Goal: Task Accomplishment & Management: Complete application form

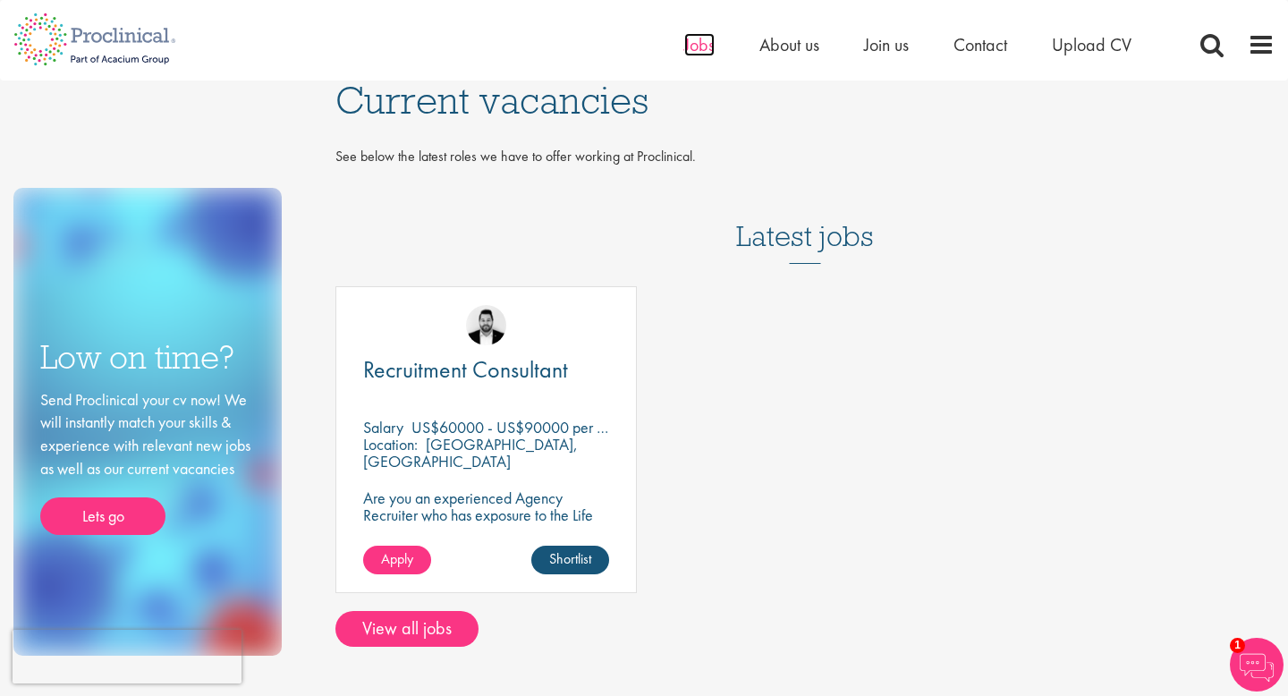
click at [696, 44] on span "Jobs" at bounding box center [699, 44] width 30 height 23
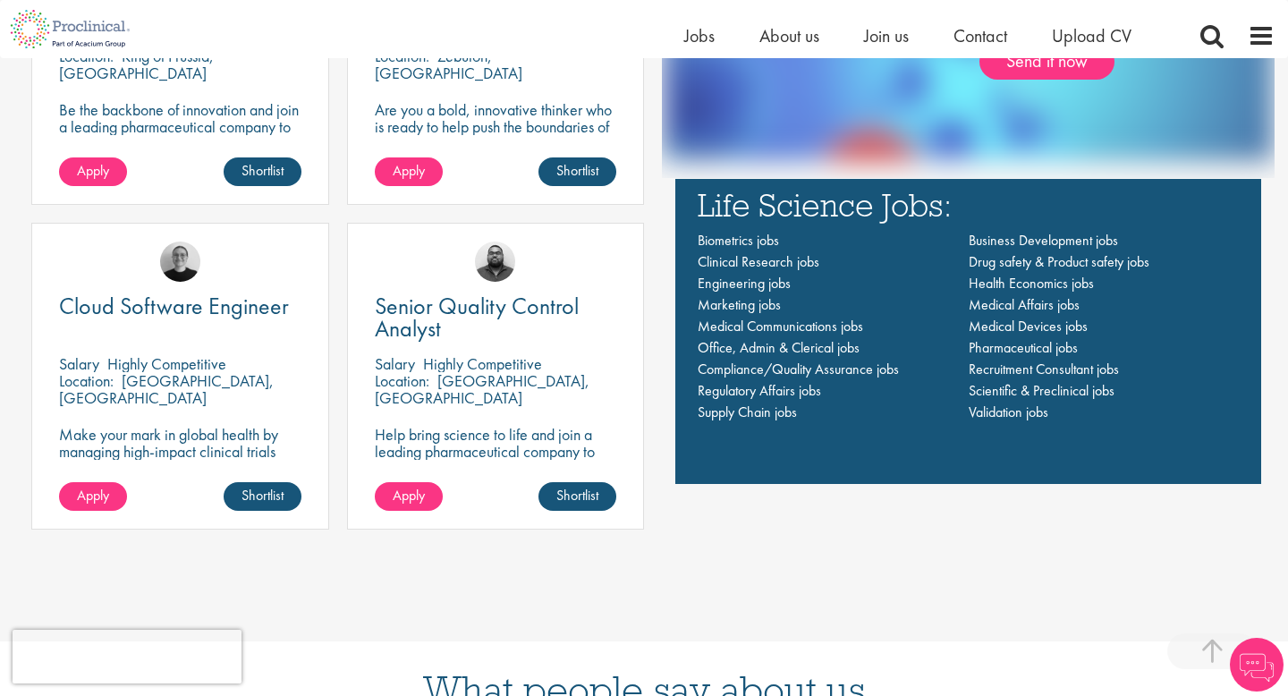
scroll to position [1337, 0]
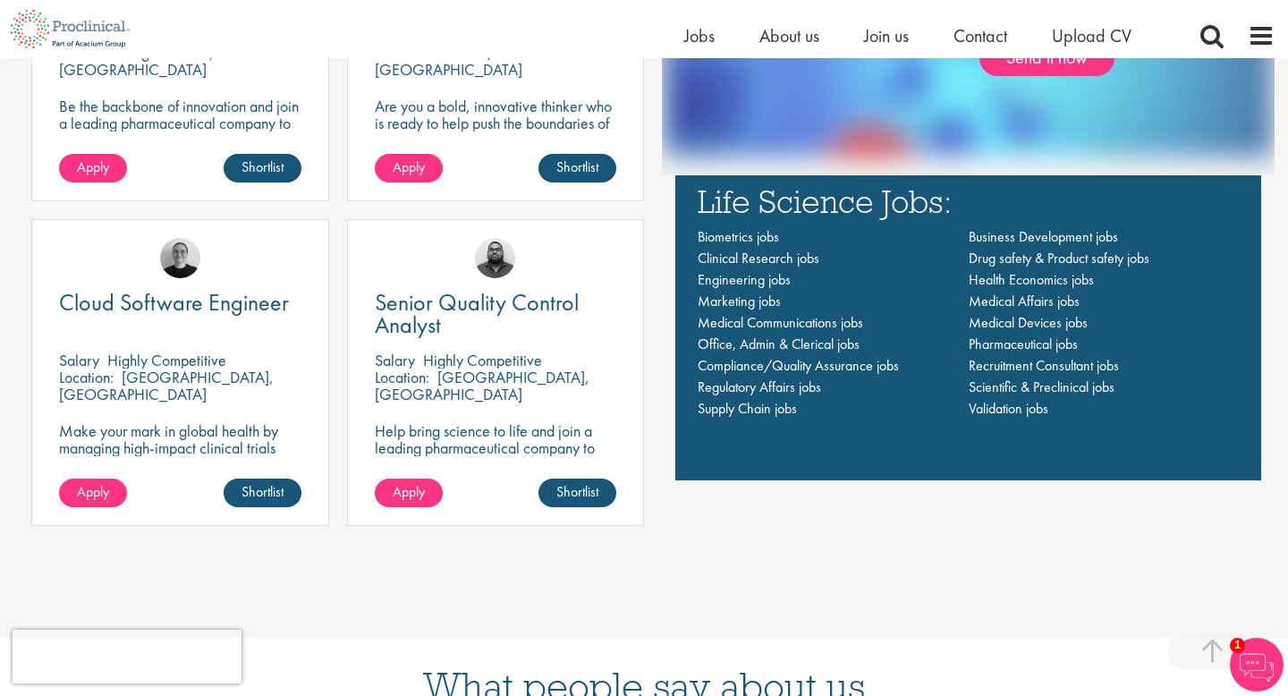
click at [151, 335] on div "Cloud Software Engineer" at bounding box center [180, 315] width 242 height 47
click at [92, 492] on span "Apply" at bounding box center [93, 491] width 32 height 19
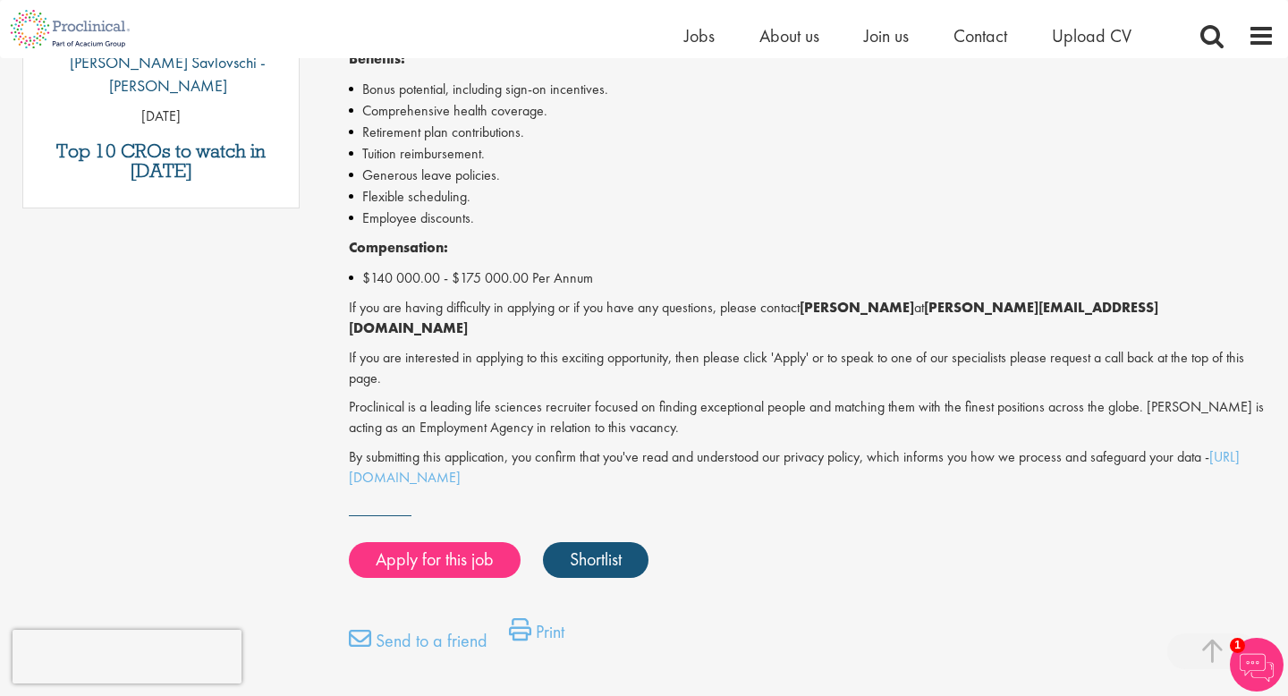
scroll to position [1096, 0]
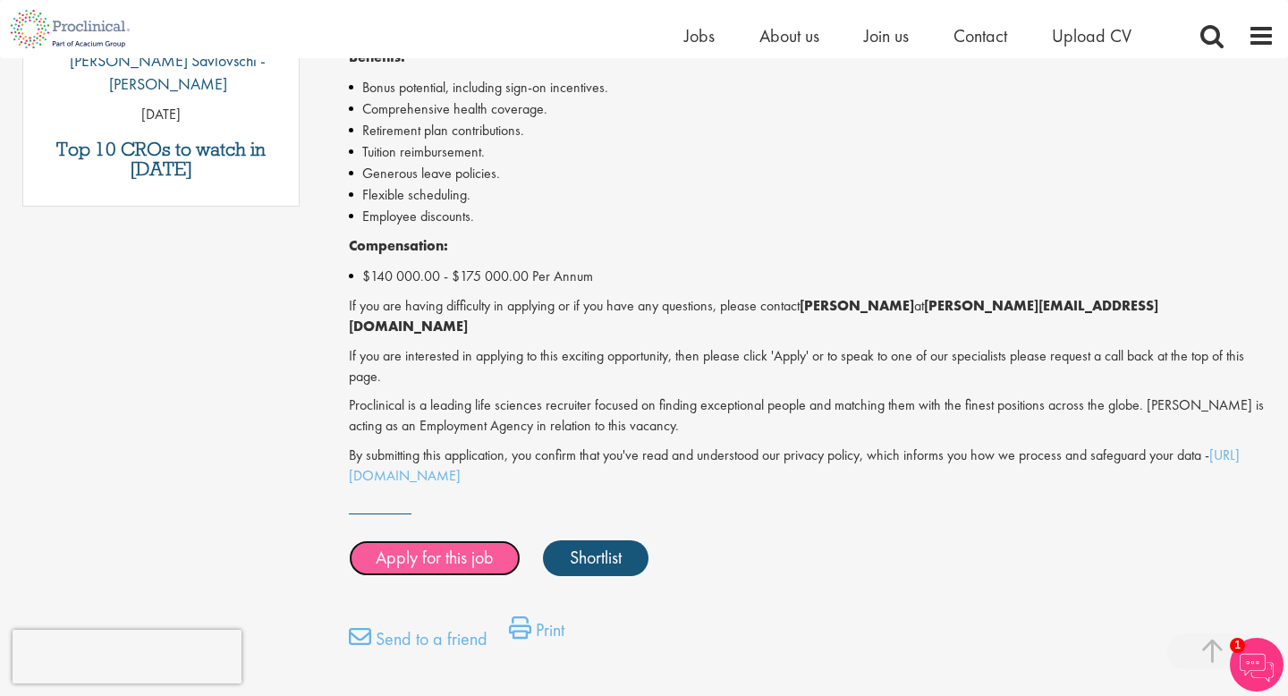
click at [434, 554] on link "Apply for this job" at bounding box center [435, 558] width 172 height 36
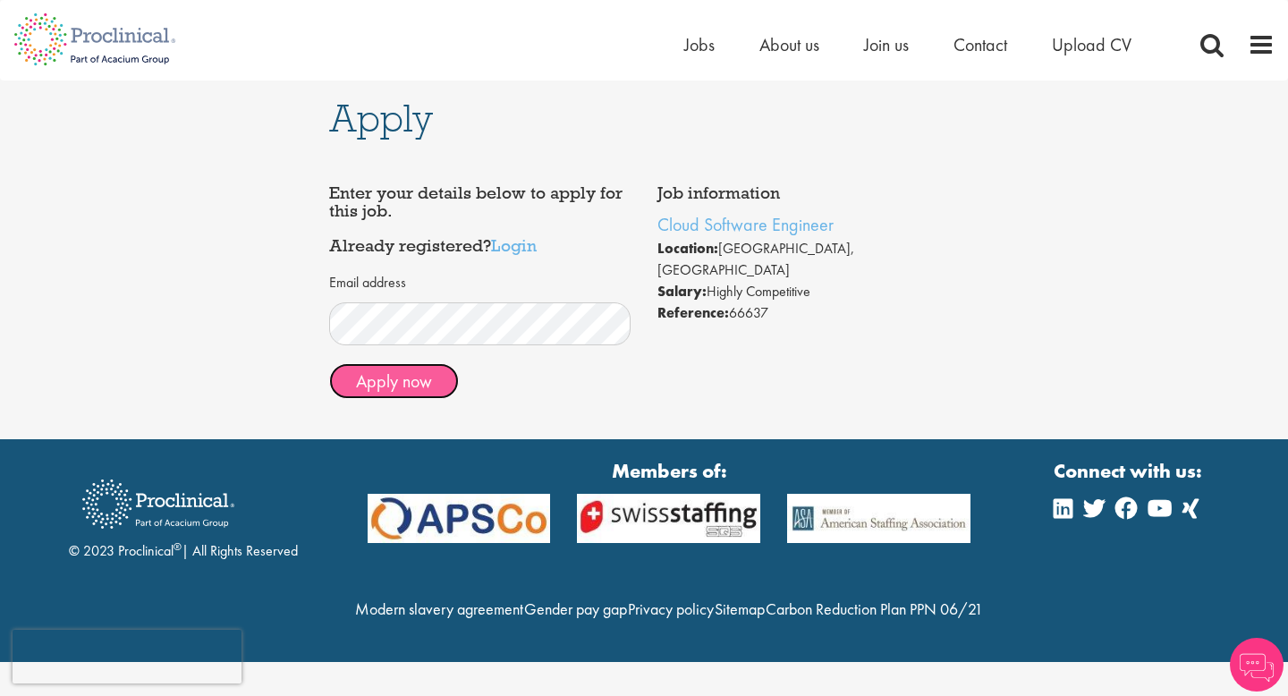
click at [387, 388] on button "Apply now" at bounding box center [394, 381] width 130 height 36
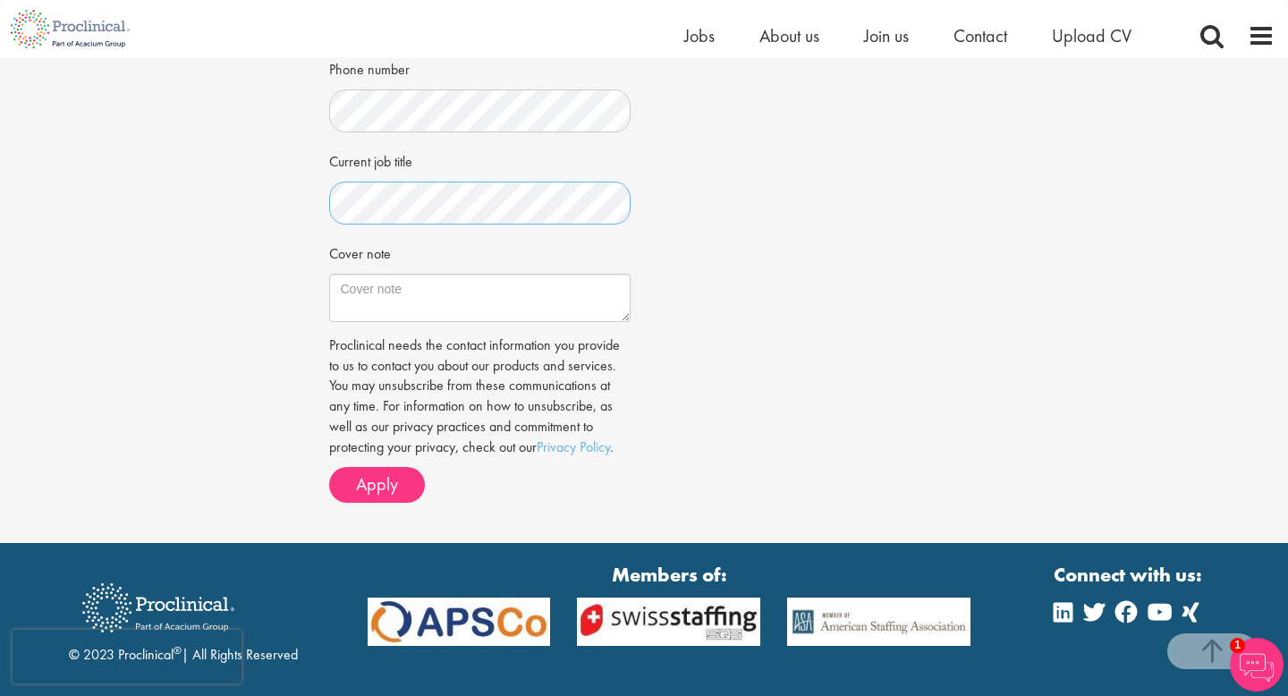
scroll to position [513, 0]
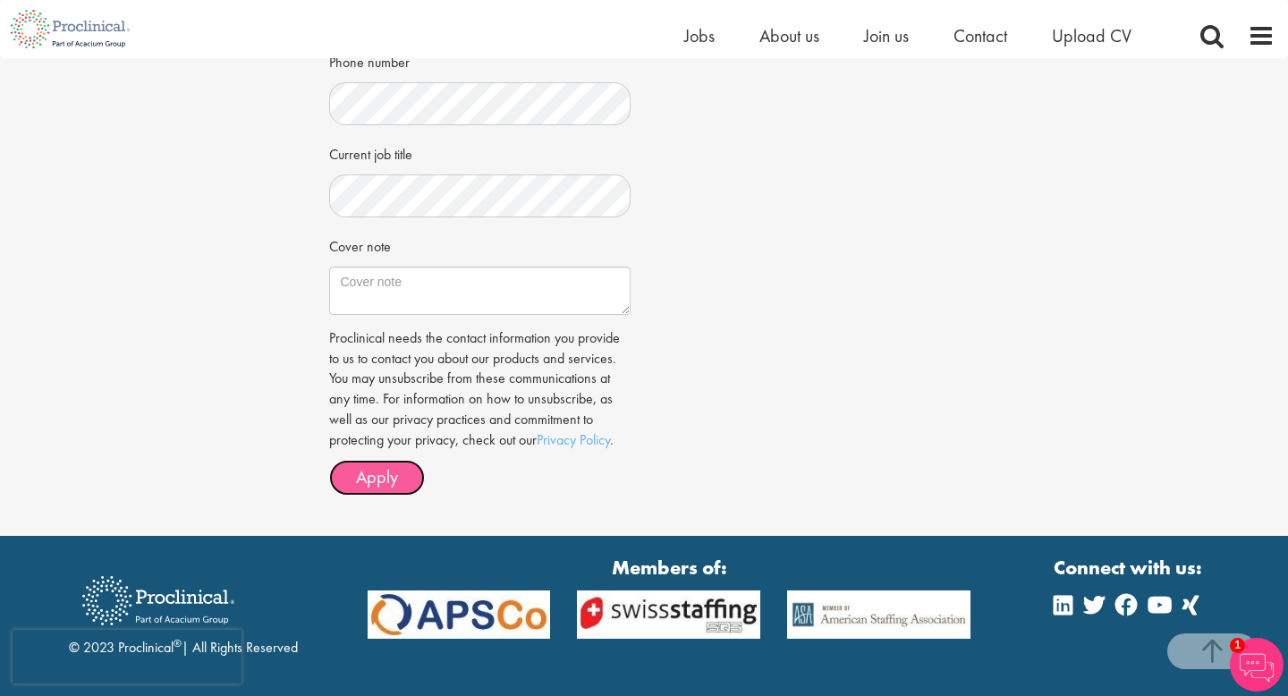
click at [370, 473] on span "Apply" at bounding box center [377, 476] width 42 height 23
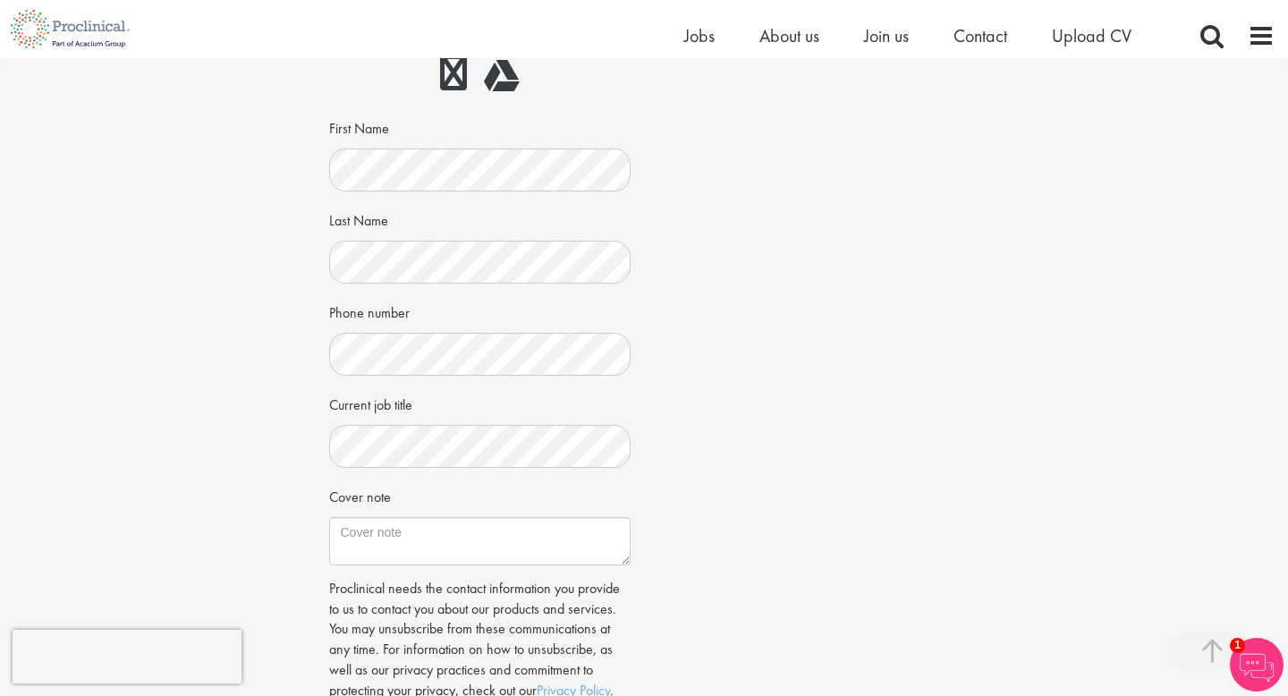
scroll to position [424, 0]
